Goal: Task Accomplishment & Management: Manage account settings

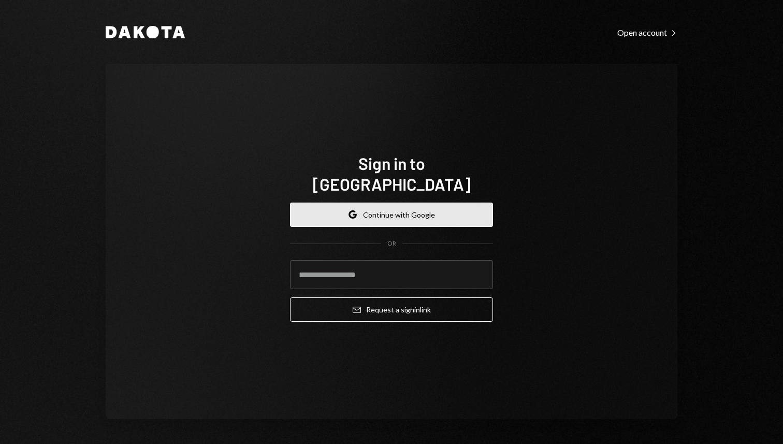
click at [370, 206] on button "Google Continue with Google" at bounding box center [391, 215] width 203 height 24
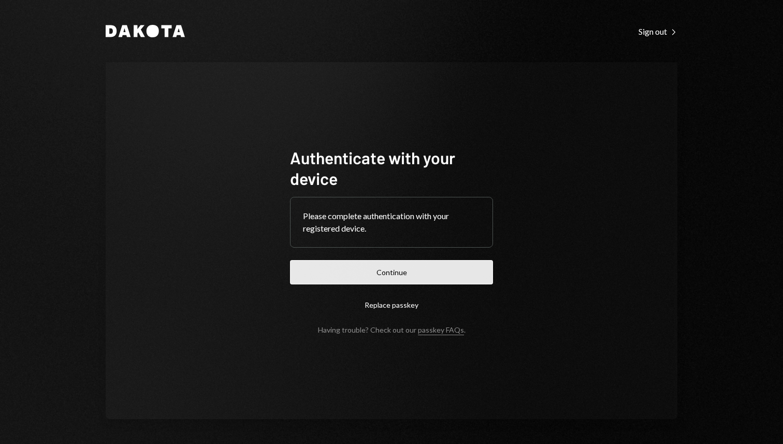
click at [408, 264] on button "Continue" at bounding box center [391, 272] width 203 height 24
